Goal: Information Seeking & Learning: Learn about a topic

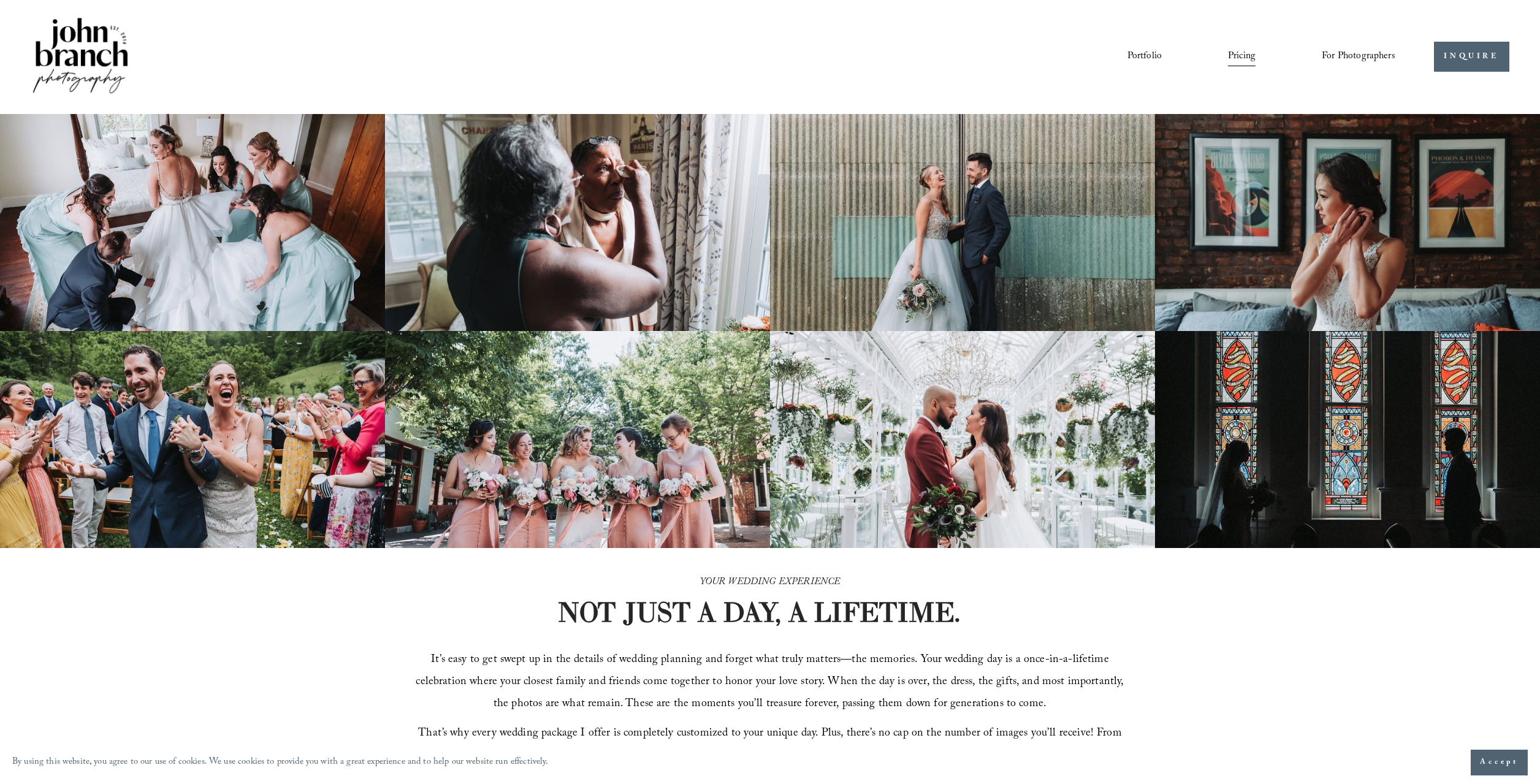
click at [111, 52] on img at bounding box center [80, 56] width 100 height 83
